Goal: Navigation & Orientation: Find specific page/section

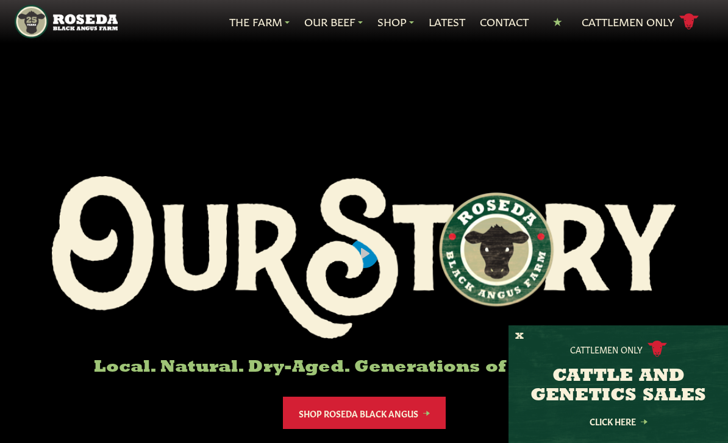
click at [522, 342] on button "X" at bounding box center [519, 336] width 9 height 13
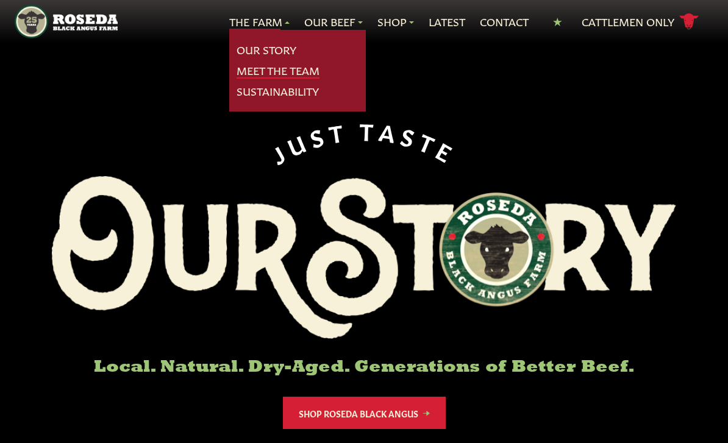
click at [241, 71] on link "Meet The Team" at bounding box center [277, 71] width 83 height 16
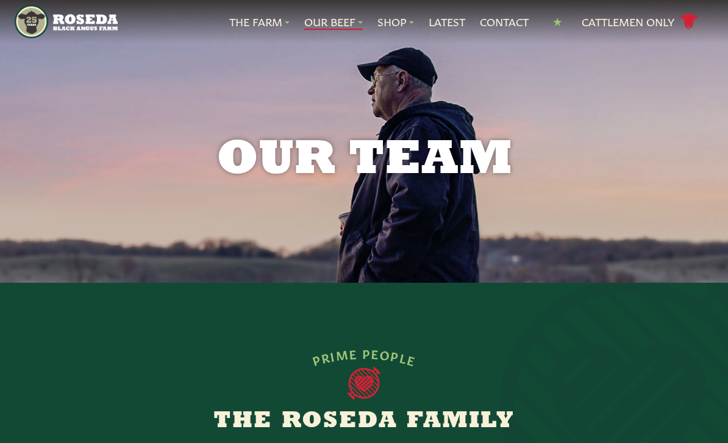
click at [319, 29] on link "Our Beef" at bounding box center [333, 22] width 58 height 16
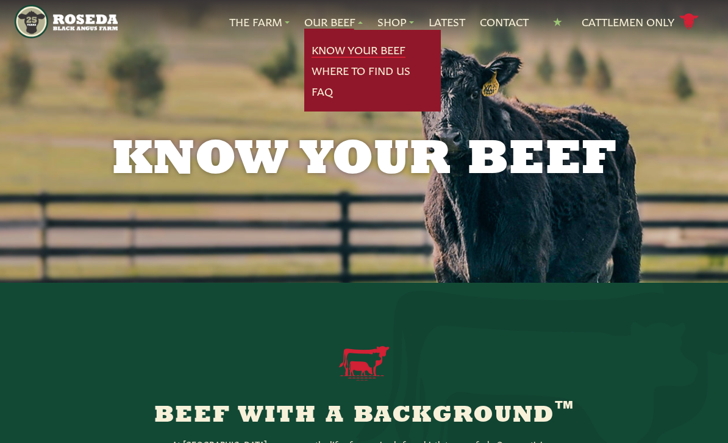
click at [320, 57] on link "Know Your Beef" at bounding box center [358, 50] width 94 height 16
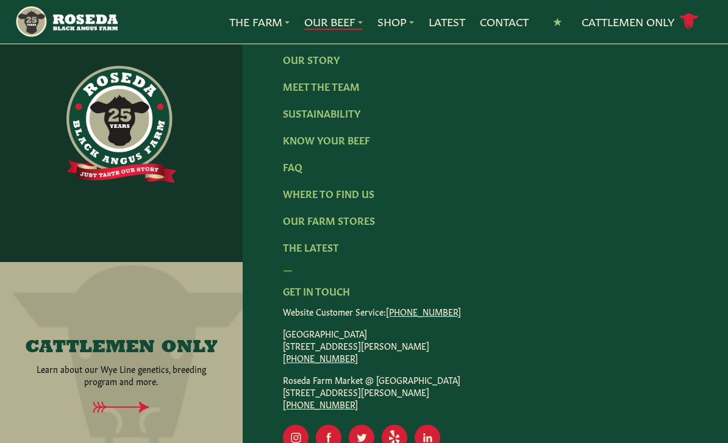
scroll to position [2566, 0]
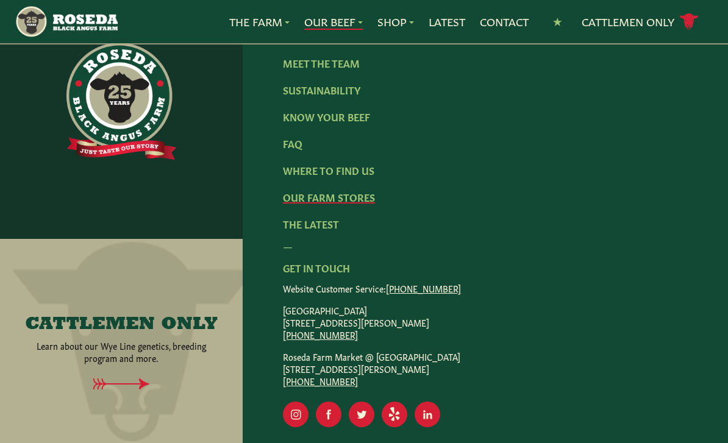
click at [297, 190] on link "Our Farm Stores" at bounding box center [329, 196] width 92 height 13
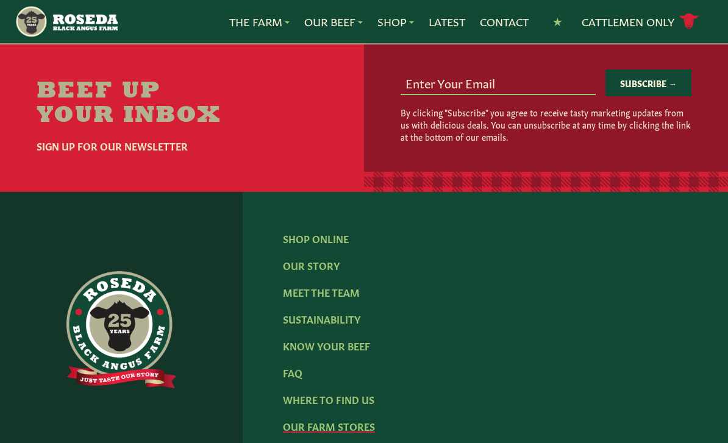
scroll to position [1825, 0]
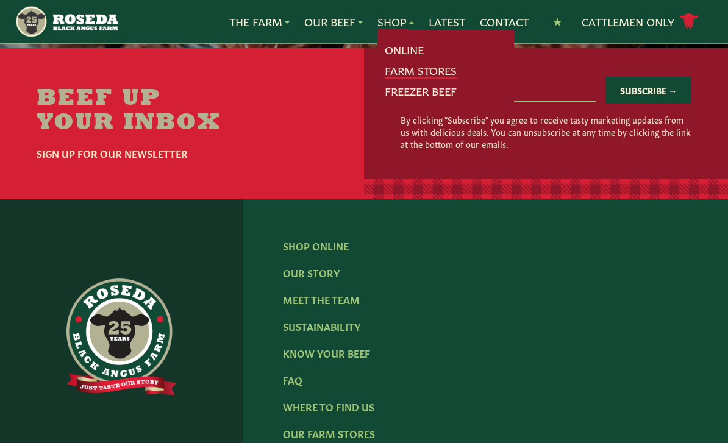
click at [394, 74] on link "Farm Stores" at bounding box center [420, 71] width 72 height 16
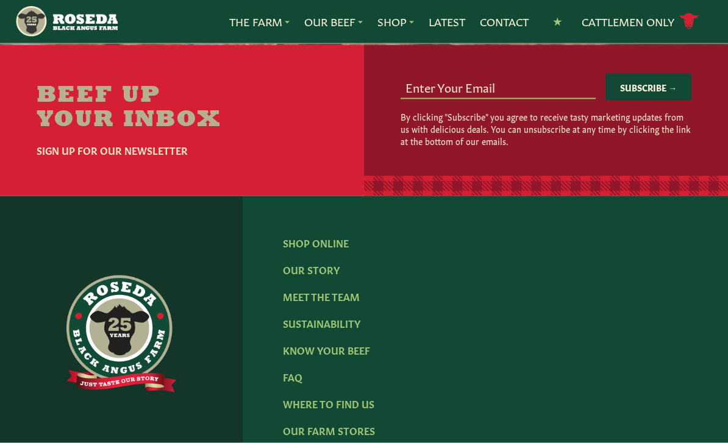
scroll to position [1804, 0]
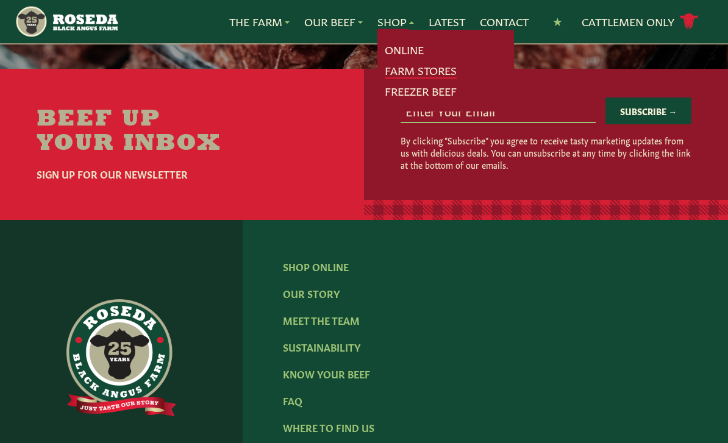
click at [444, 76] on link "Farm Stores" at bounding box center [420, 71] width 72 height 16
click at [409, 49] on link "Online" at bounding box center [403, 50] width 39 height 16
